Goal: Information Seeking & Learning: Learn about a topic

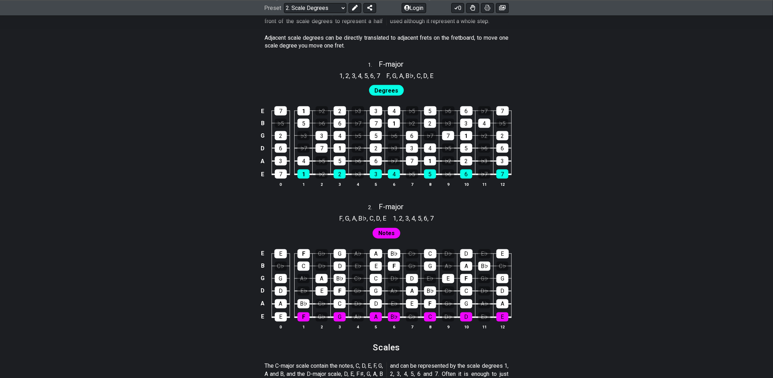
scroll to position [354, 0]
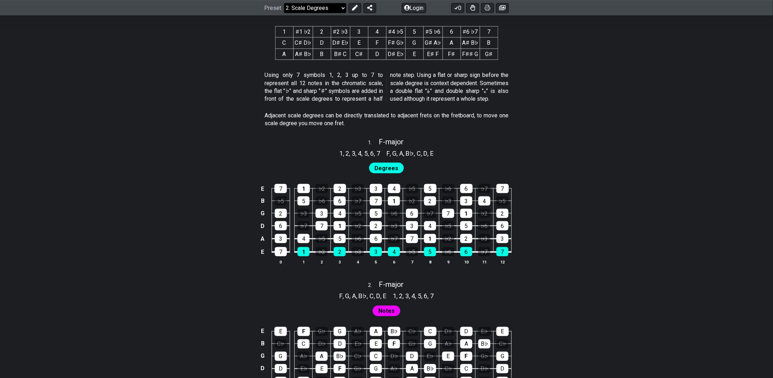
click at [343, 4] on select "Welcome to #fretflip! Initial Preset Custom Preset Minor Pentatonic Major Penta…" at bounding box center [315, 8] width 62 height 10
click at [557, 130] on section "Adjacent scale degrees can be directly translated to adjacent frets on the fret…" at bounding box center [386, 121] width 553 height 24
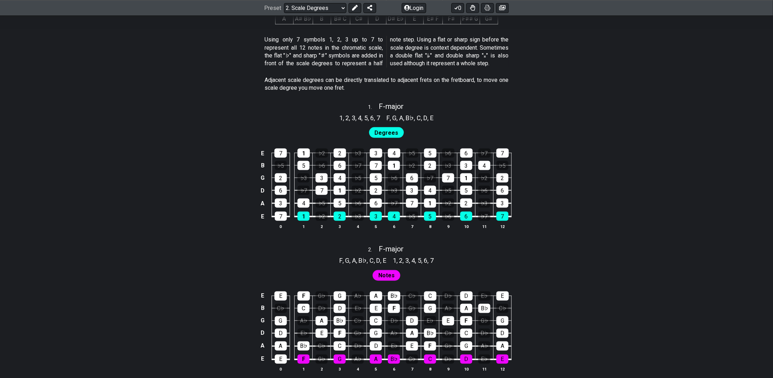
scroll to position [425, 0]
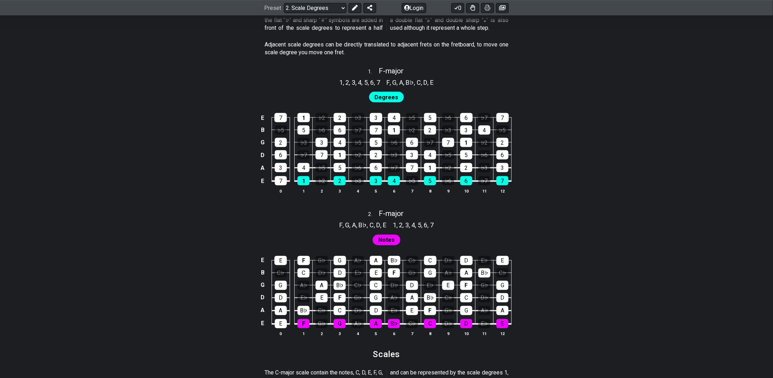
click at [384, 96] on span "Degrees" at bounding box center [387, 98] width 24 height 10
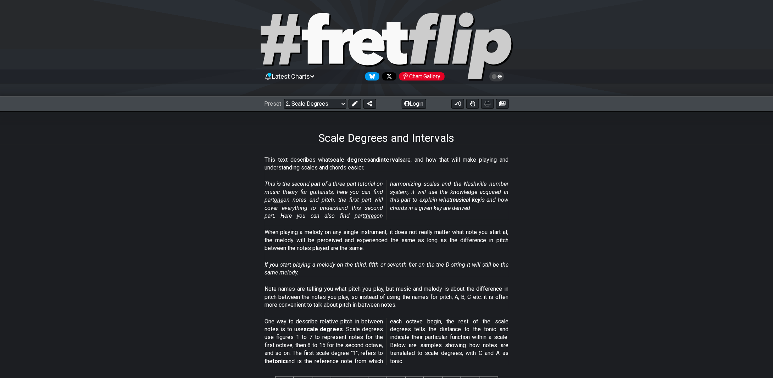
scroll to position [0, 0]
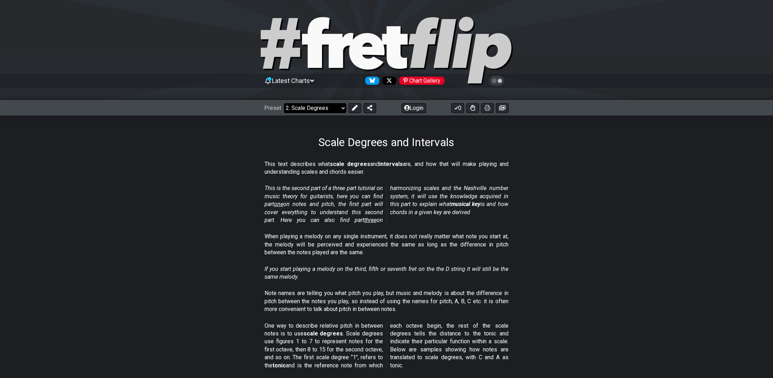
click at [330, 110] on select "Welcome to #fretflip! Initial Preset Custom Preset Minor Pentatonic Major Penta…" at bounding box center [315, 108] width 62 height 10
click at [284, 103] on select "Welcome to #fretflip! Initial Preset Custom Preset Minor Pentatonic Major Penta…" at bounding box center [315, 108] width 62 height 10
select select "/guitar-scales"
select select "C"
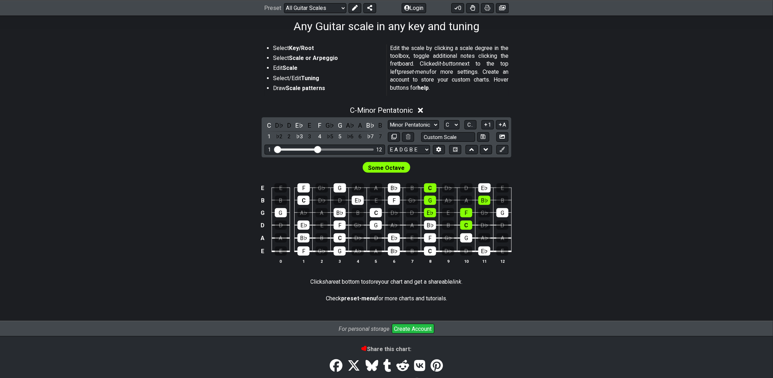
scroll to position [106, 0]
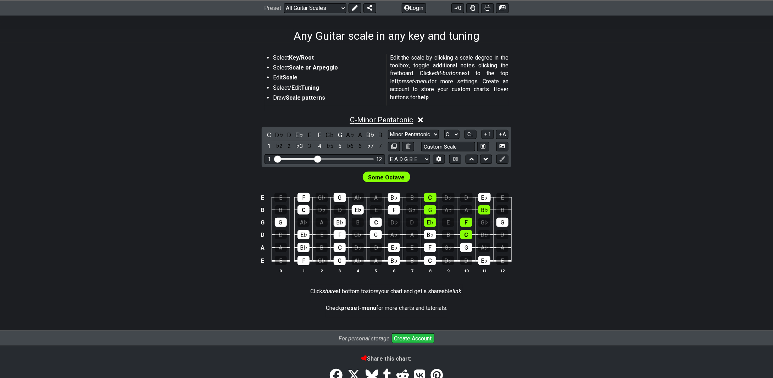
click at [383, 121] on span "C - Minor Pentatonic" at bounding box center [381, 120] width 63 height 9
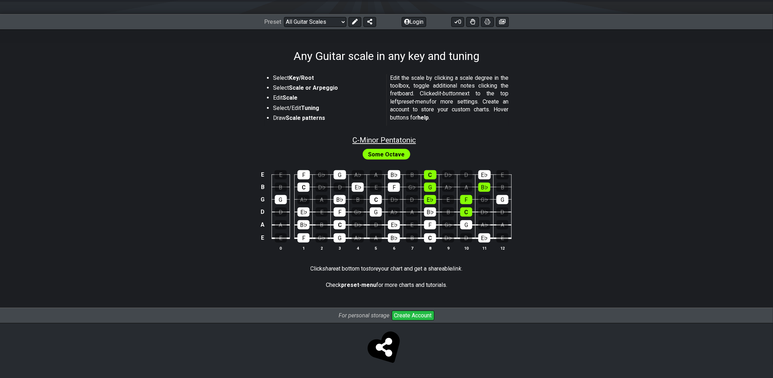
scroll to position [85, 0]
click at [384, 156] on span "Some Octave" at bounding box center [386, 155] width 37 height 10
click at [389, 140] on span "C - Minor Pentatonic" at bounding box center [383, 140] width 63 height 9
select select "C"
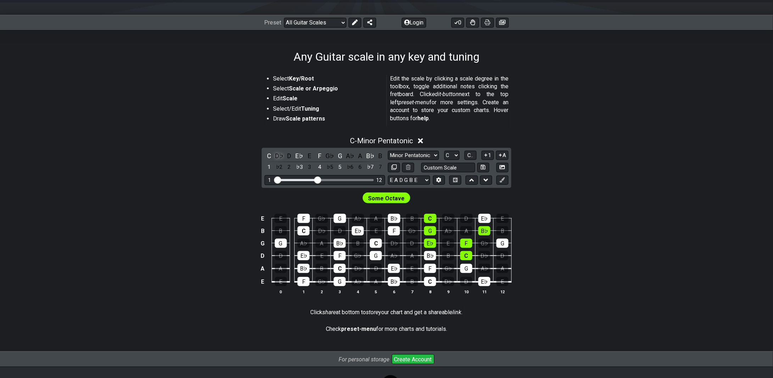
click at [280, 155] on div "D♭" at bounding box center [279, 156] width 9 height 10
click at [297, 157] on div "E♭" at bounding box center [299, 156] width 9 height 10
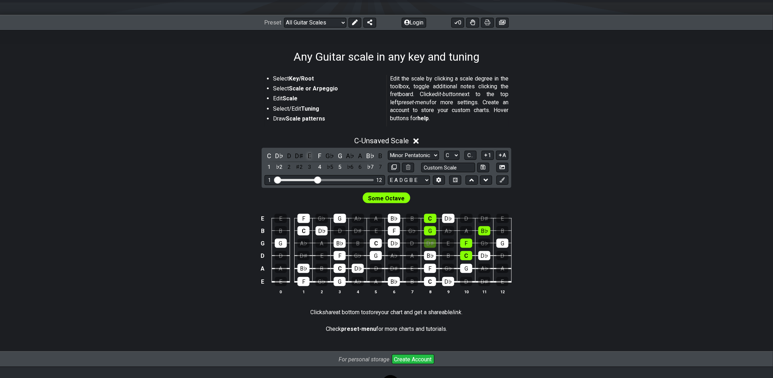
click at [310, 153] on div "E" at bounding box center [309, 156] width 9 height 10
click at [309, 156] on div "E" at bounding box center [309, 156] width 9 height 10
click at [267, 156] on div "C" at bounding box center [268, 156] width 9 height 10
click at [277, 156] on div "D♭" at bounding box center [279, 156] width 9 height 10
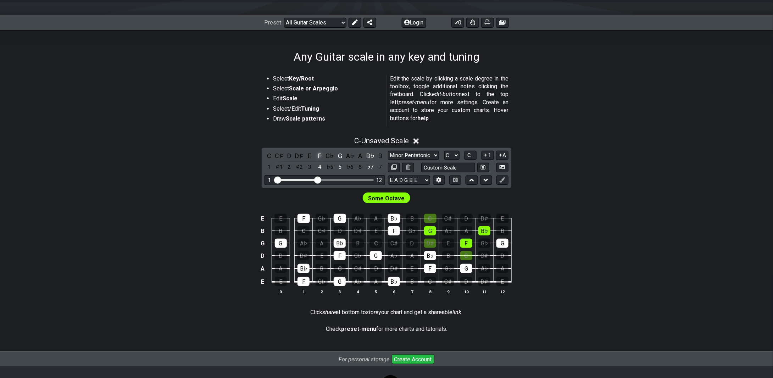
click at [315, 155] on div "F" at bounding box center [319, 156] width 9 height 10
click at [319, 169] on div "4" at bounding box center [319, 167] width 9 height 10
click at [338, 155] on div "G" at bounding box center [339, 156] width 9 height 10
click at [338, 163] on div "5" at bounding box center [339, 167] width 9 height 10
click at [324, 23] on select "Welcome to #fretflip! Initial Preset Custom Preset Minor Pentatonic Major Penta…" at bounding box center [315, 23] width 62 height 10
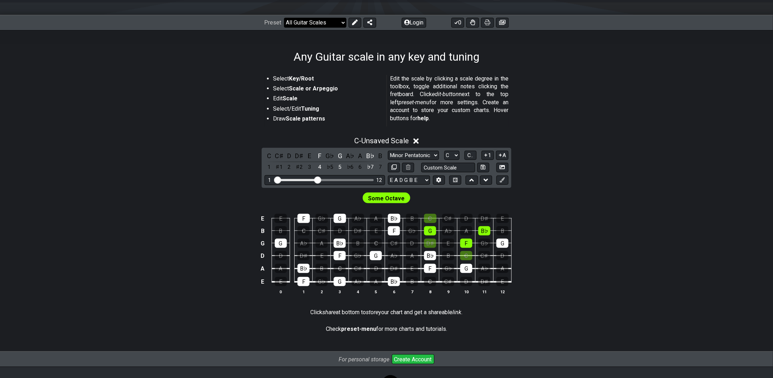
click at [284, 18] on select "Welcome to #fretflip! Initial Preset Custom Preset Minor Pentatonic Major Penta…" at bounding box center [315, 23] width 62 height 10
click at [421, 142] on div "C - Unsaved Scale" at bounding box center [386, 138] width 553 height 13
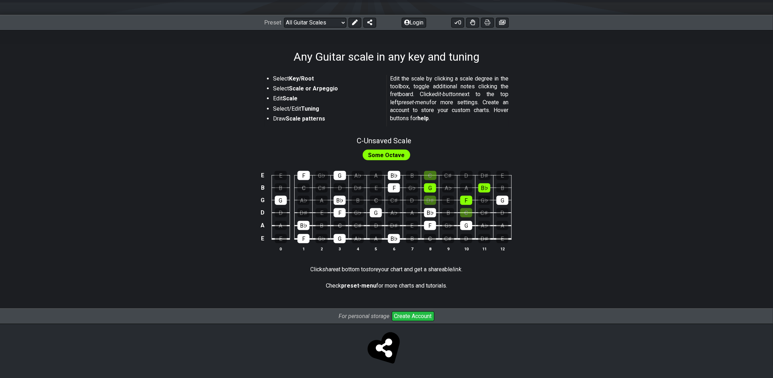
click at [419, 141] on div "C - Unsaved Scale" at bounding box center [386, 138] width 553 height 12
select select "C"
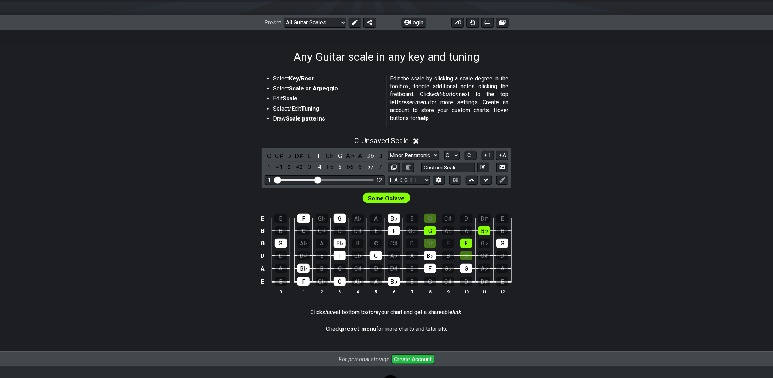
click at [417, 140] on icon at bounding box center [415, 141] width 5 height 5
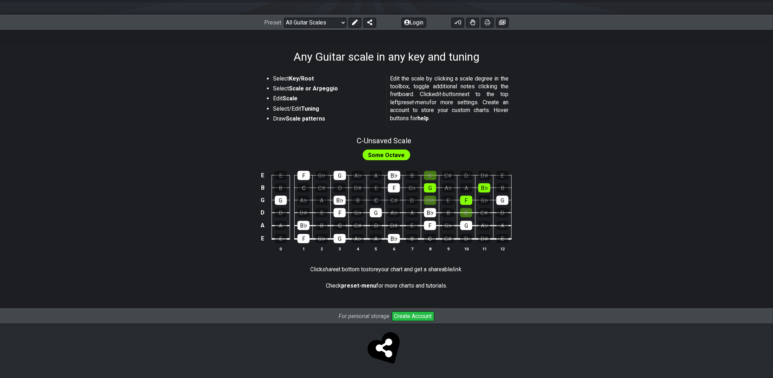
click at [417, 140] on div "C - Unsaved Scale" at bounding box center [386, 138] width 553 height 12
select select "C"
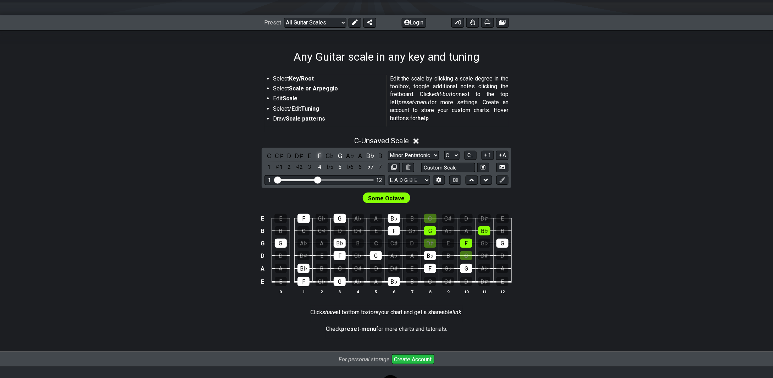
click at [324, 153] on div "F" at bounding box center [319, 156] width 9 height 10
click at [341, 156] on div "G" at bounding box center [339, 156] width 9 height 10
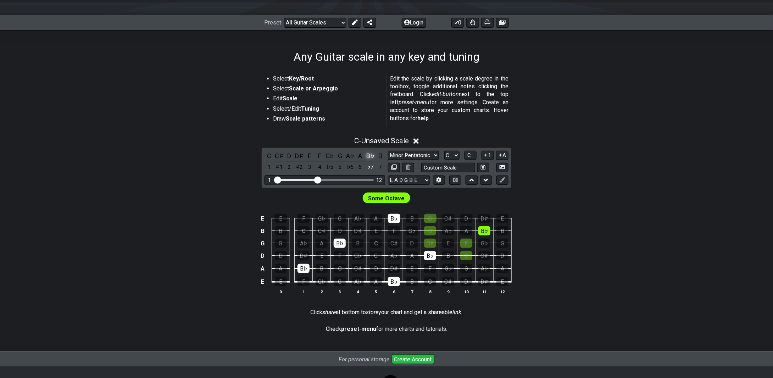
click at [368, 155] on div "B♭" at bounding box center [369, 156] width 9 height 10
click at [271, 154] on div "C" at bounding box center [268, 156] width 9 height 10
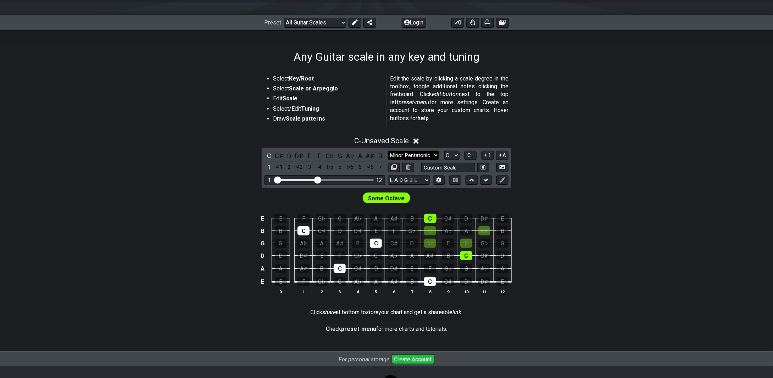
click at [410, 152] on select "Minor Pentatonic Root Minor Pentatonic Major Pentatonic Minor Blues Major Blues…" at bounding box center [413, 156] width 51 height 10
click at [388, 151] on select "Minor Pentatonic Root Minor Pentatonic Major Pentatonic Minor Blues Major Blues…" at bounding box center [413, 156] width 51 height 10
click at [455, 155] on select "A♭ A A♯ B♭ B C C♯ D♭ D D♯ E♭ E F F♯ G♭ G G♯" at bounding box center [451, 156] width 15 height 10
click at [456, 154] on select "A♭ A A♯ B♭ B C C♯ D♭ D D♯ E♭ E F F♯ G♭ G G♯" at bounding box center [451, 156] width 15 height 10
click at [488, 177] on icon at bounding box center [486, 180] width 5 height 7
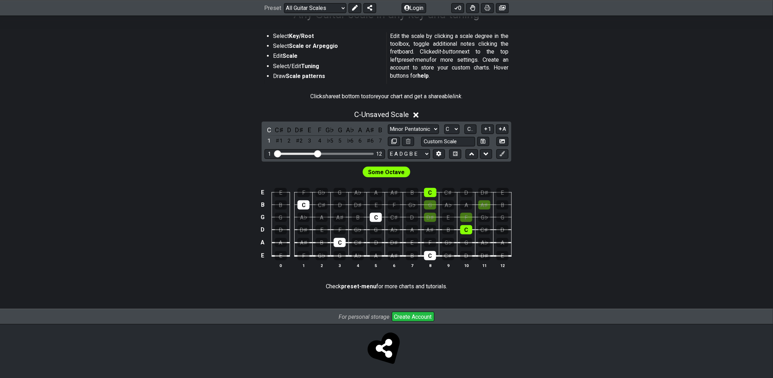
scroll to position [0, 0]
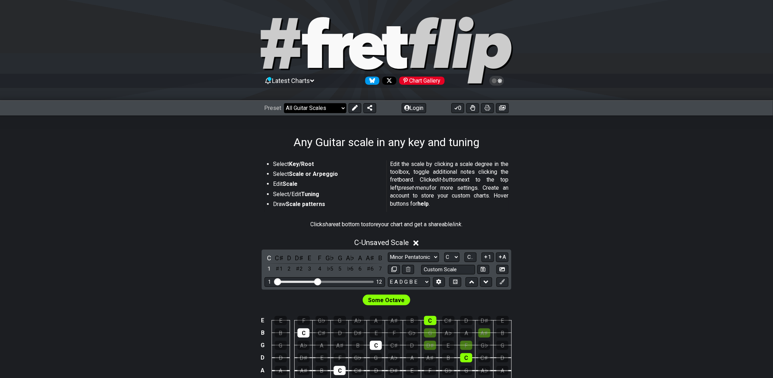
click at [336, 112] on select "Welcome to #fretflip! Initial Preset Custom Preset Minor Pentatonic Major Penta…" at bounding box center [315, 108] width 62 height 10
click at [284, 103] on select "Welcome to #fretflip! Initial Preset Custom Preset Minor Pentatonic Major Penta…" at bounding box center [315, 108] width 62 height 10
click at [332, 107] on select "Welcome to #fretflip! Initial Preset Custom Preset Minor Pentatonic Major Penta…" at bounding box center [315, 108] width 62 height 10
click at [284, 103] on select "Welcome to #fretflip! Initial Preset Custom Preset Minor Pentatonic Major Penta…" at bounding box center [315, 108] width 62 height 10
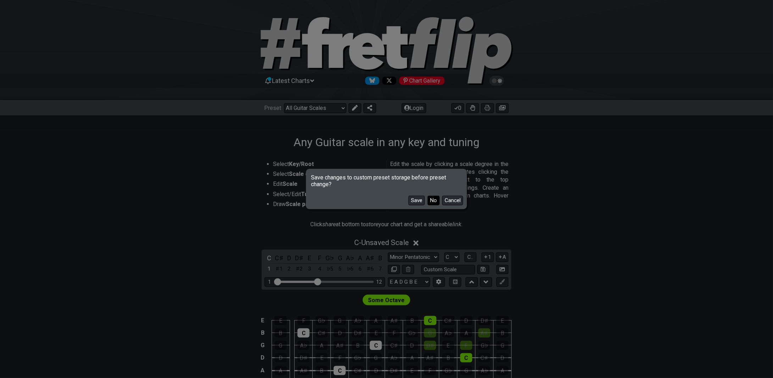
click at [434, 201] on button "No" at bounding box center [434, 201] width 12 height 10
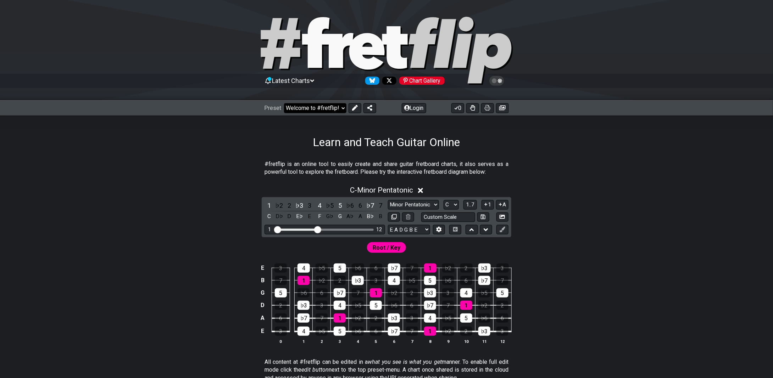
click at [341, 106] on select "Welcome to #fretflip! Initial Preset Custom Preset Minor Pentatonic Major Penta…" at bounding box center [315, 108] width 62 height 10
click at [284, 103] on select "Welcome to #fretflip! Initial Preset Custom Preset Minor Pentatonic Major Penta…" at bounding box center [315, 108] width 62 height 10
select select "/minor-pentatonic"
select select "C"
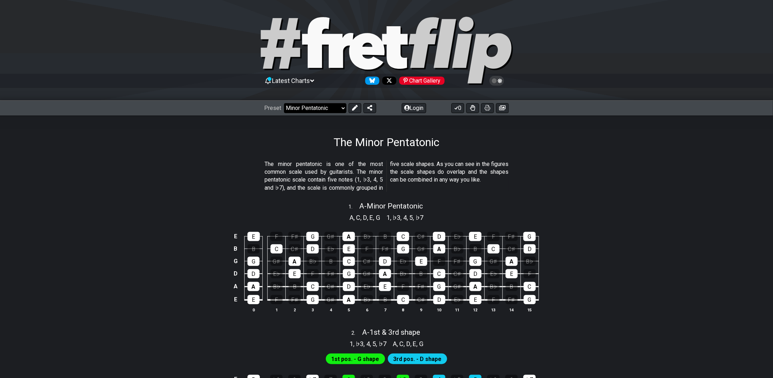
click at [331, 112] on select "Welcome to #fretflip! Initial Preset Custom Preset Minor Pentatonic Major Penta…" at bounding box center [315, 108] width 62 height 10
click at [339, 108] on select "Welcome to #fretflip! Initial Preset Custom Preset Minor Pentatonic Major Penta…" at bounding box center [315, 108] width 62 height 10
click at [284, 103] on select "Welcome to #fretflip! Initial Preset Custom Preset Minor Pentatonic Major Penta…" at bounding box center [315, 108] width 62 height 10
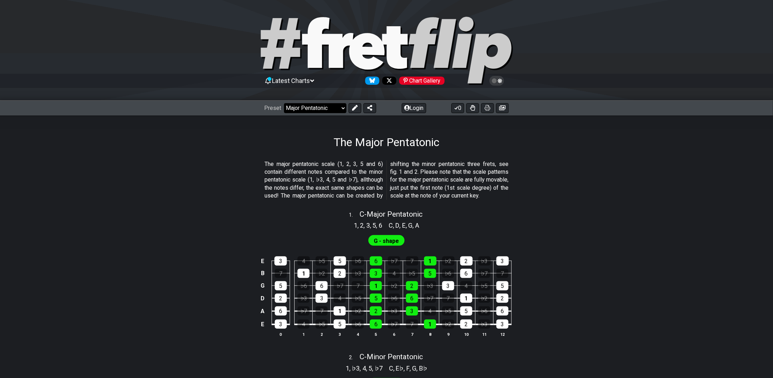
click at [333, 110] on select "Welcome to #fretflip! Initial Preset Custom Preset Minor Pentatonic Major Penta…" at bounding box center [315, 108] width 62 height 10
click at [284, 103] on select "Welcome to #fretflip! Initial Preset Custom Preset Minor Pentatonic Major Penta…" at bounding box center [315, 108] width 62 height 10
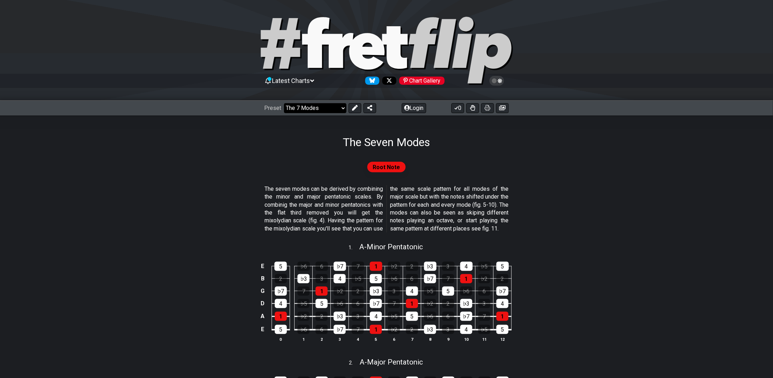
click at [336, 107] on select "Welcome to #fretflip! Initial Preset Custom Preset Minor Pentatonic Major Penta…" at bounding box center [315, 108] width 62 height 10
click at [284, 103] on select "Welcome to #fretflip! Initial Preset Custom Preset Minor Pentatonic Major Penta…" at bounding box center [315, 108] width 62 height 10
select select "/guitar-scales"
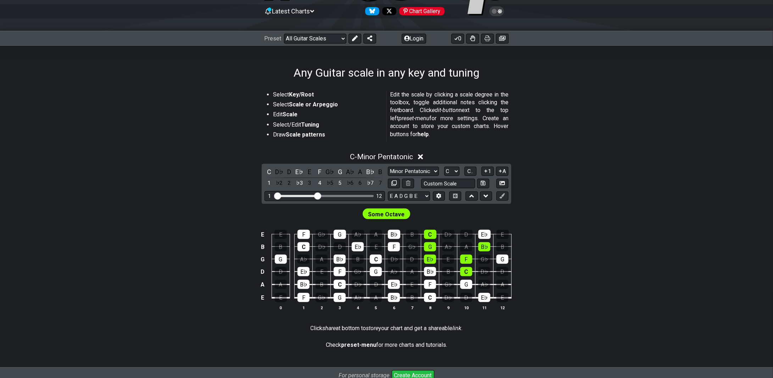
scroll to position [71, 0]
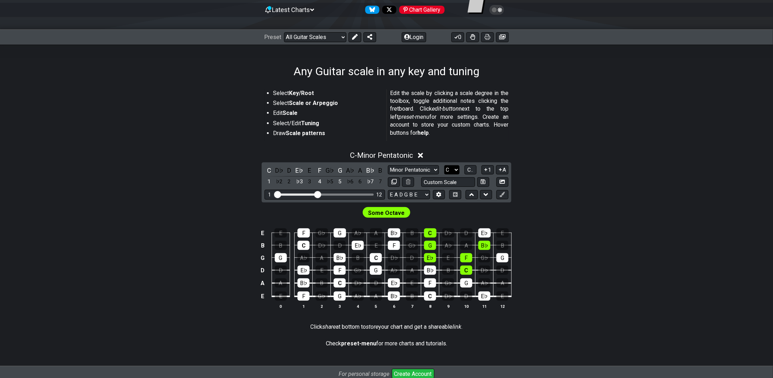
click at [454, 169] on select "A♭ A A♯ B♭ B C C♯ D♭ D D♯ E♭ E F F♯ G♭ G G♯" at bounding box center [451, 170] width 15 height 10
click at [444, 165] on select "A♭ A A♯ B♭ B C C♯ D♭ D D♯ E♭ E F F♯ G♭ G G♯" at bounding box center [451, 170] width 15 height 10
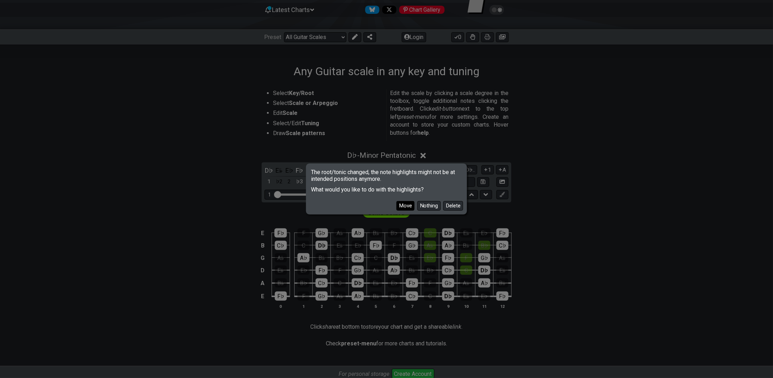
click at [410, 205] on button "Move" at bounding box center [405, 206] width 18 height 10
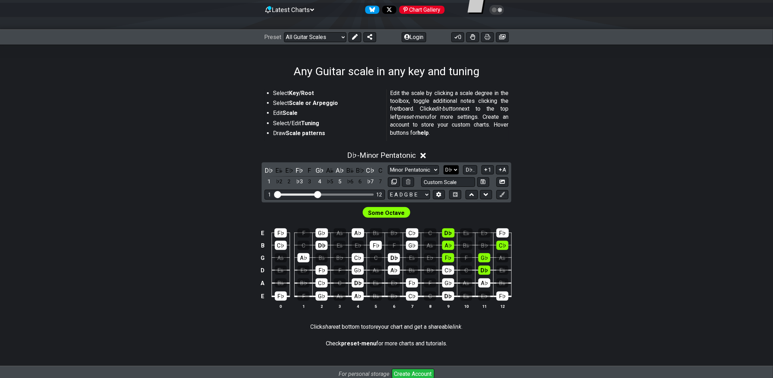
click at [451, 169] on select "A♭ A A♯ B♭ B C C♯ D♭ D D♯ E♭ E F F♯ G♭ G G♯" at bounding box center [450, 170] width 15 height 10
select select "D#"
click at [444, 165] on select "A♭ A A♯ B♭ B C C♯ D♭ D D♯ E♭ E F F♯ G♭ G G♯" at bounding box center [450, 170] width 15 height 10
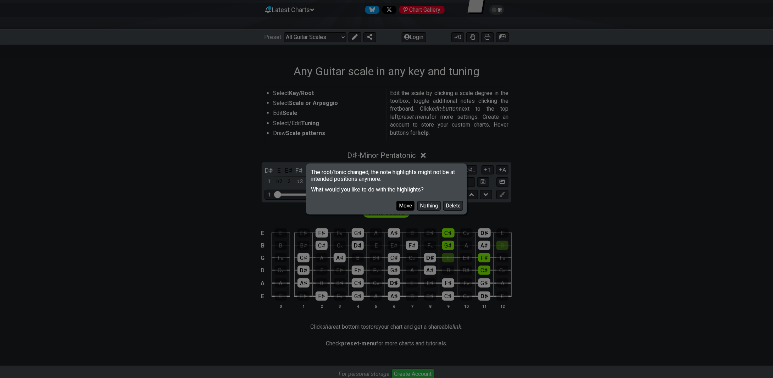
click at [403, 208] on button "Move" at bounding box center [405, 206] width 18 height 10
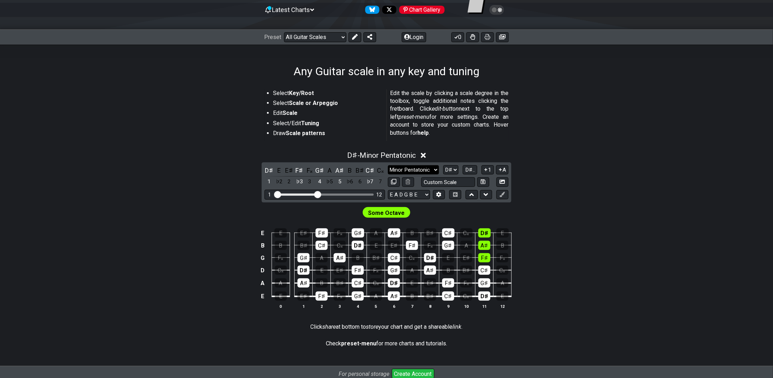
click at [435, 169] on select "Minor Pentatonic Root Minor Pentatonic Major Pentatonic Minor Blues Major Blues…" at bounding box center [413, 170] width 51 height 10
select select "Lydian"
click at [388, 165] on select "Minor Pentatonic Root Minor Pentatonic Major Pentatonic Minor Blues Major Blues…" at bounding box center [413, 170] width 51 height 10
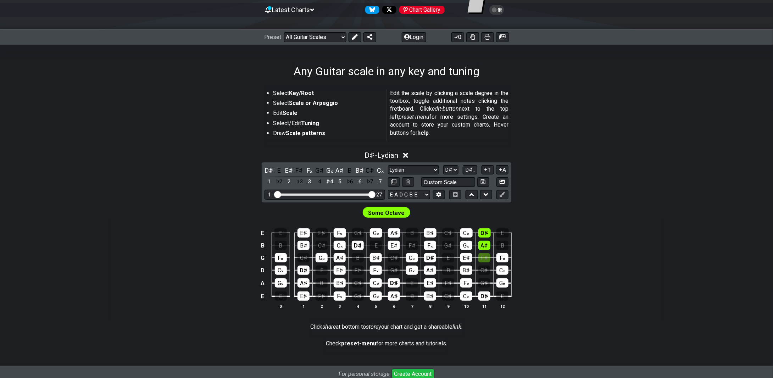
drag, startPoint x: 319, startPoint y: 193, endPoint x: 374, endPoint y: 193, distance: 54.2
click at [374, 194] on input "Visible fret range" at bounding box center [324, 194] width 101 height 0
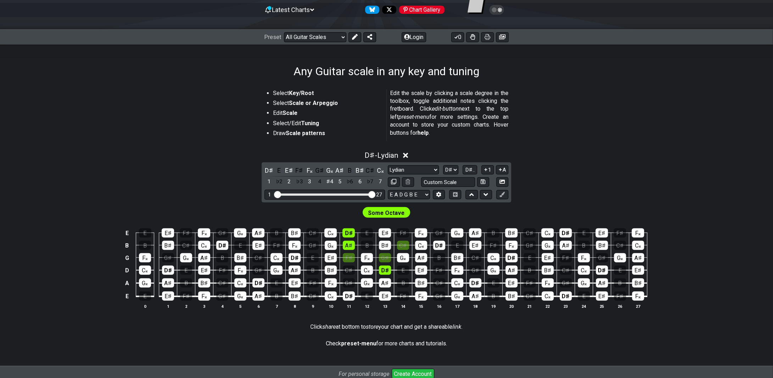
click at [313, 9] on icon at bounding box center [312, 10] width 4 height 6
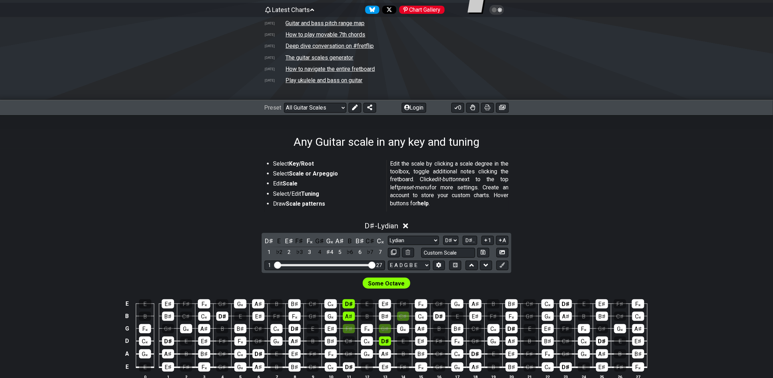
click at [319, 34] on td "How to play movable 7th chords" at bounding box center [325, 34] width 80 height 7
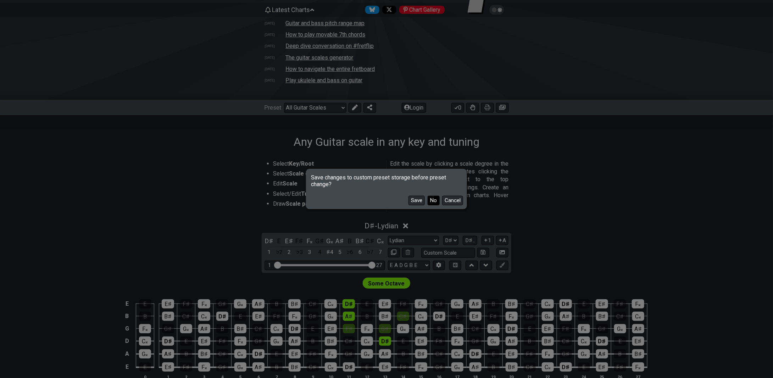
click at [434, 200] on button "No" at bounding box center [434, 201] width 12 height 10
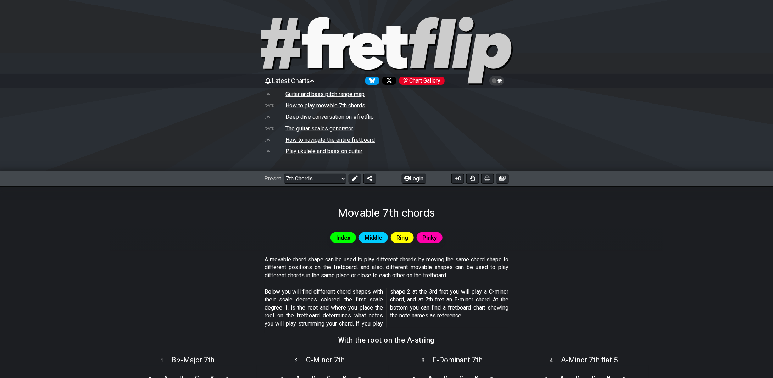
click at [345, 140] on td "How to navigate the entire fretboard" at bounding box center [330, 139] width 90 height 7
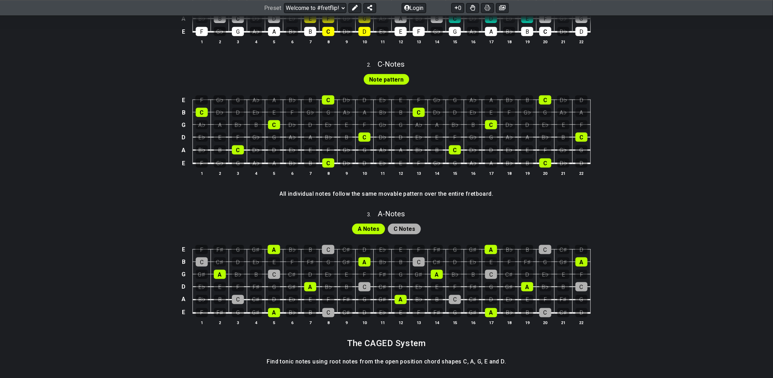
scroll to position [390, 0]
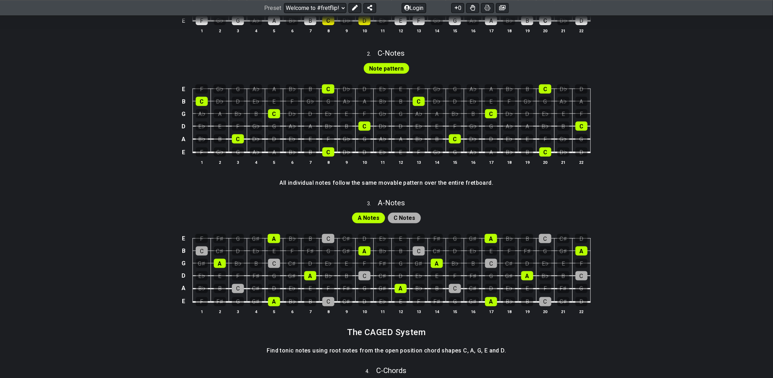
click at [408, 217] on span "C Notes" at bounding box center [404, 218] width 22 height 10
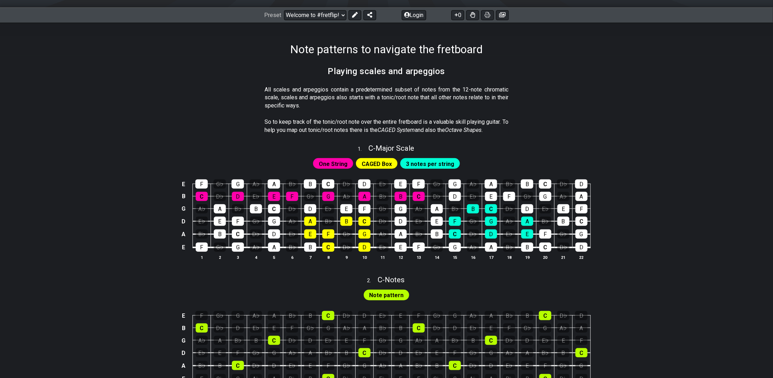
scroll to position [0, 0]
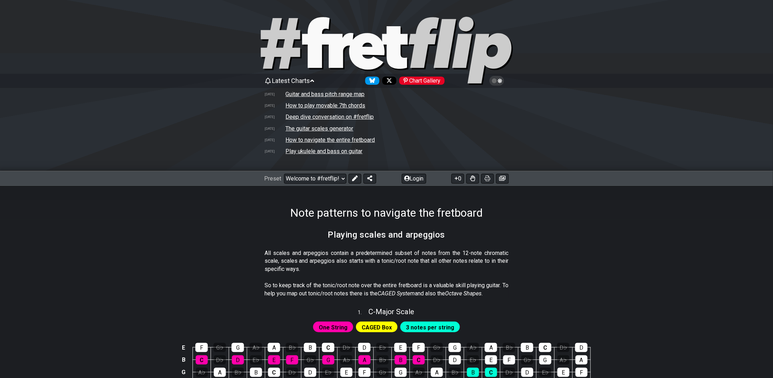
click at [314, 82] on icon at bounding box center [312, 81] width 4 height 6
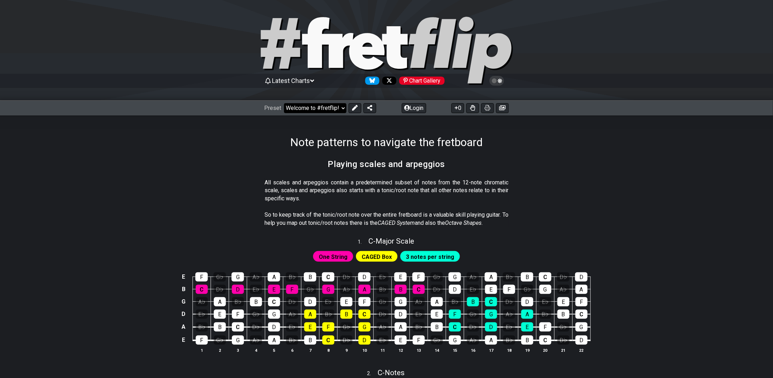
click at [337, 110] on select "Welcome to #fretflip! Initial Preset Custom Preset Minor Pentatonic Major Penta…" at bounding box center [315, 108] width 62 height 10
click at [284, 103] on select "Welcome to #fretflip! Initial Preset Custom Preset Minor Pentatonic Major Penta…" at bounding box center [315, 108] width 62 height 10
select select "/the-caged-system"
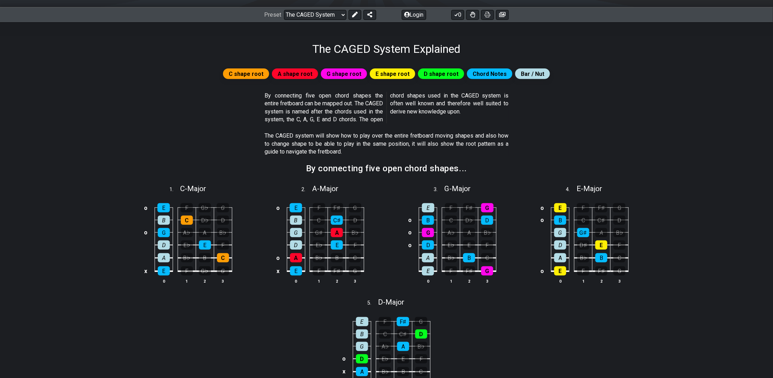
scroll to position [142, 0]
